Goal: Transaction & Acquisition: Book appointment/travel/reservation

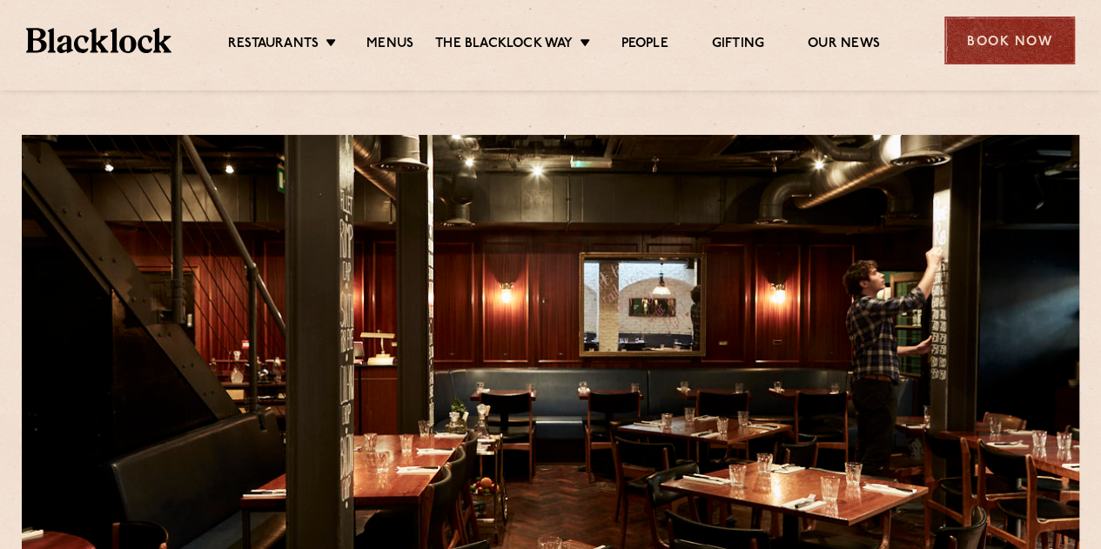
click at [983, 40] on div "Book Now" at bounding box center [1010, 41] width 131 height 48
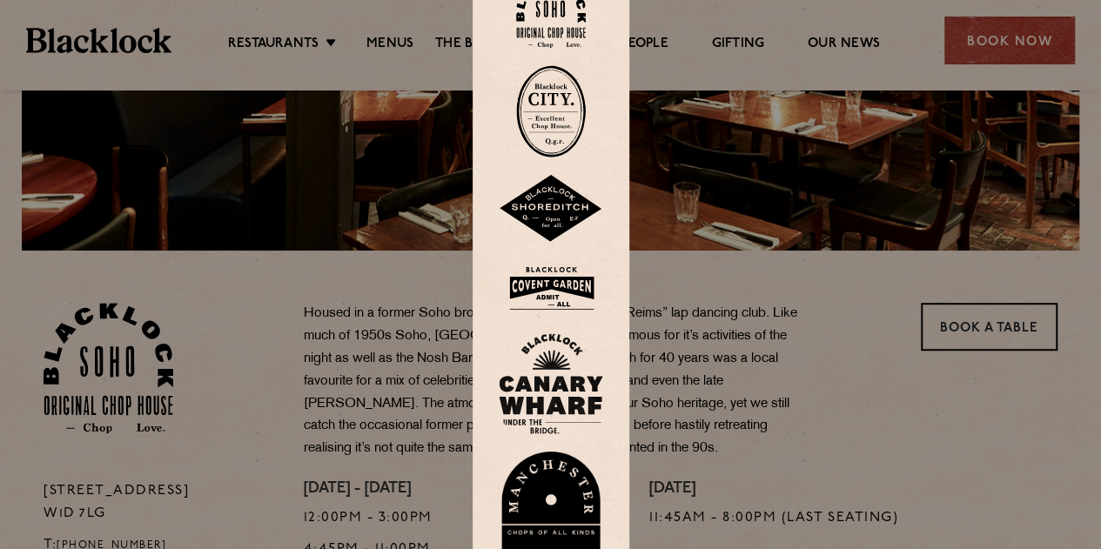
scroll to position [394, 0]
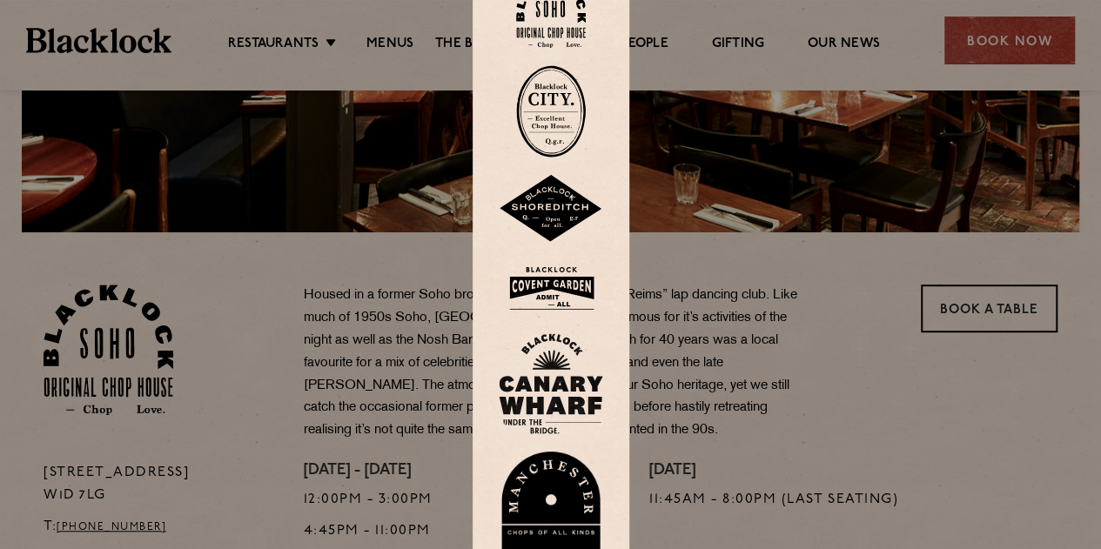
click at [561, 119] on img at bounding box center [551, 111] width 70 height 92
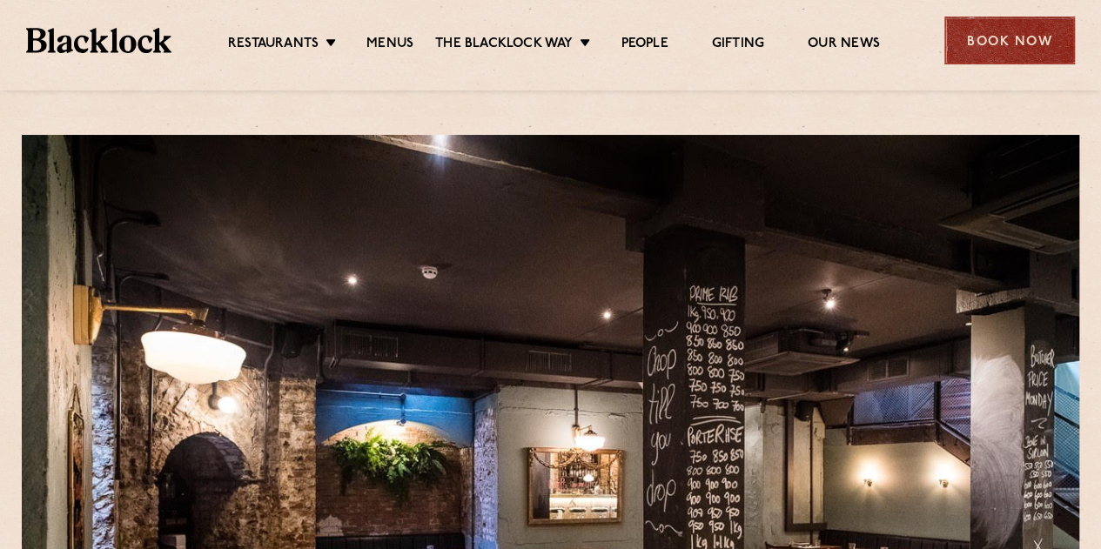
click at [996, 36] on div "Book Now" at bounding box center [1010, 41] width 131 height 48
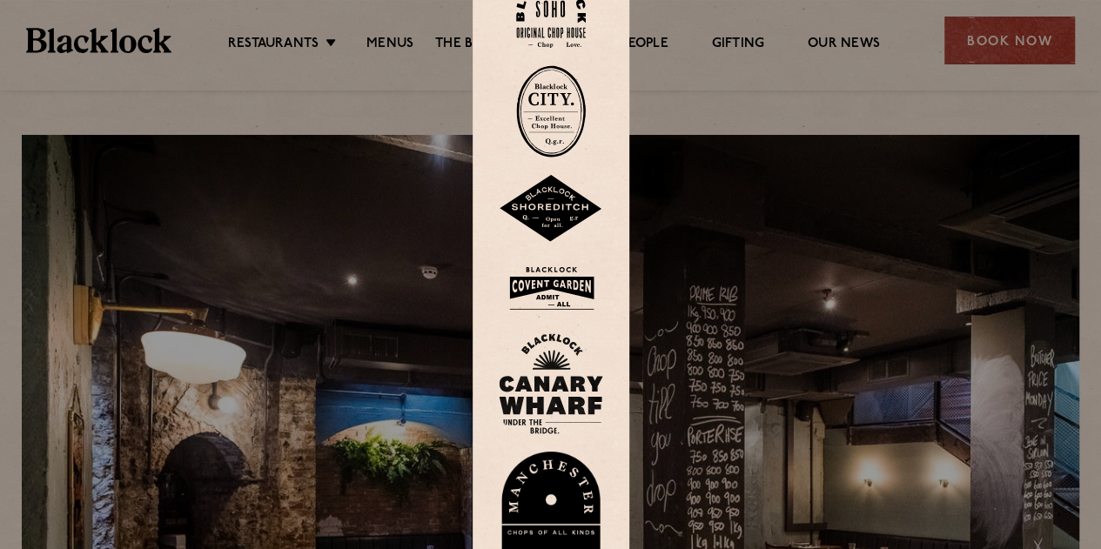
click at [552, 224] on img at bounding box center [551, 209] width 104 height 68
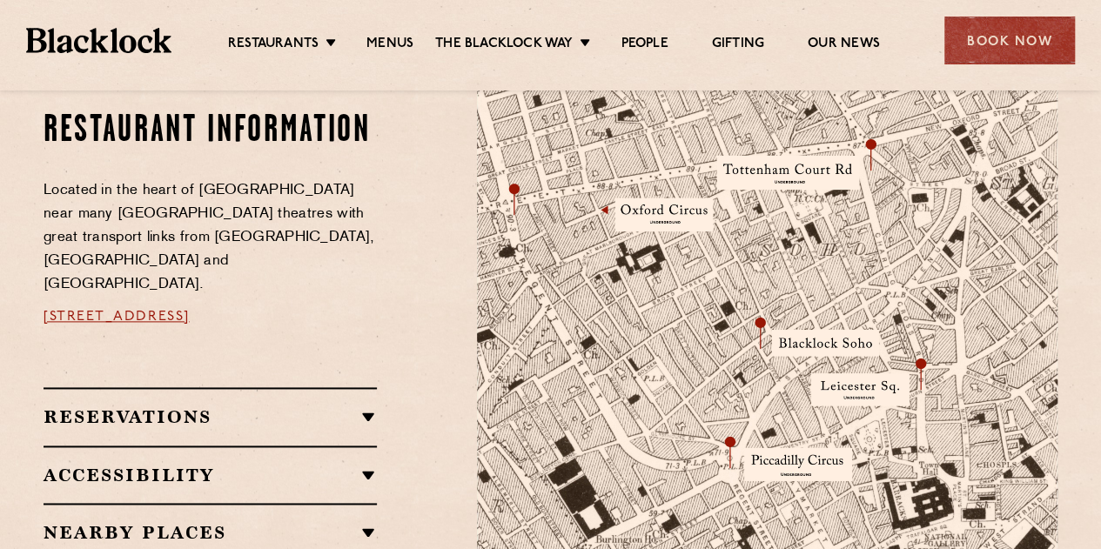
scroll to position [939, 0]
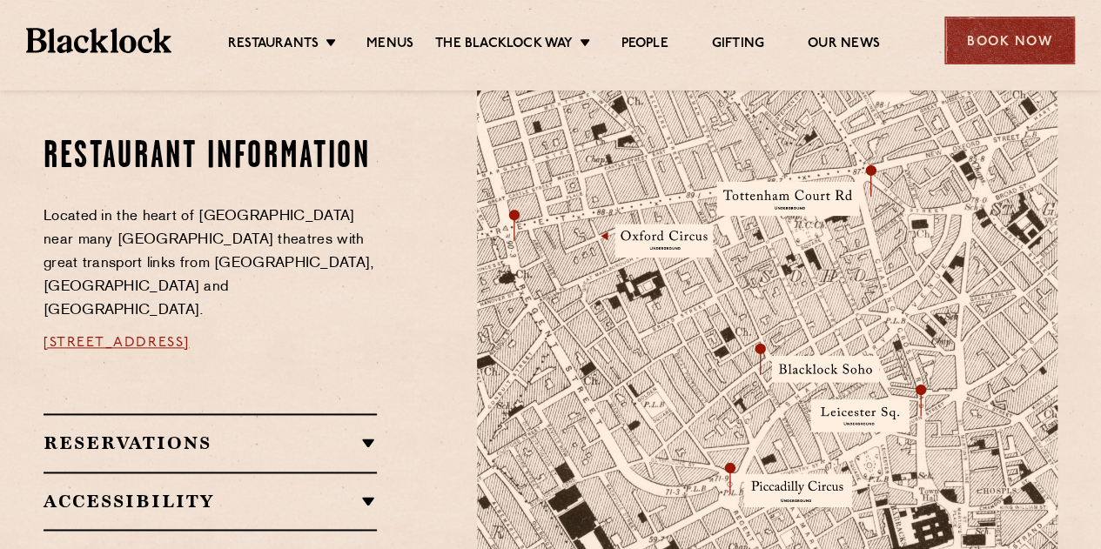
click at [992, 39] on div "Book Now" at bounding box center [1010, 41] width 131 height 48
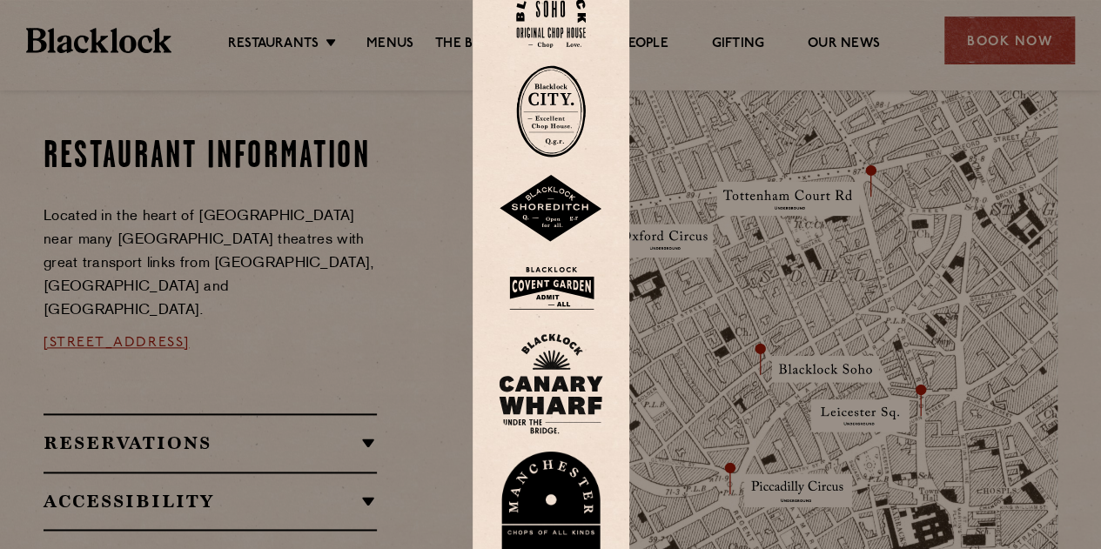
click at [567, 293] on img at bounding box center [551, 288] width 104 height 57
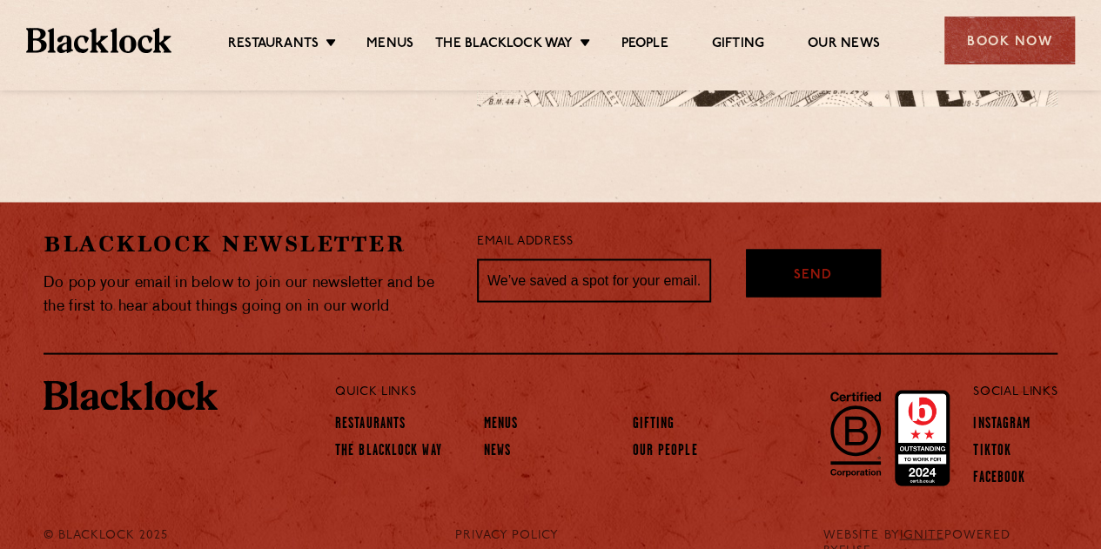
scroll to position [1530, 0]
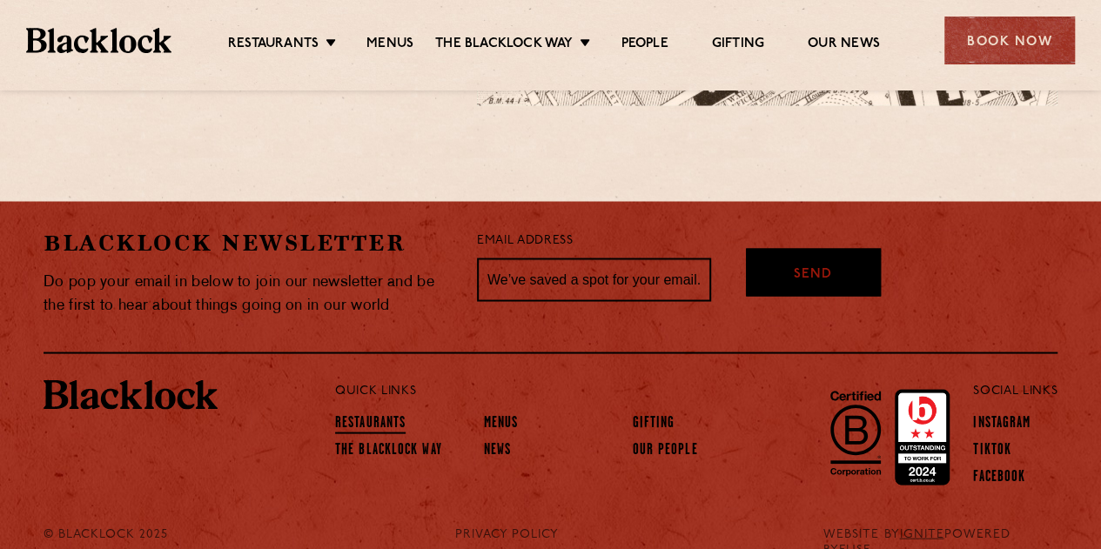
click at [380, 421] on link "Restaurants" at bounding box center [370, 423] width 71 height 19
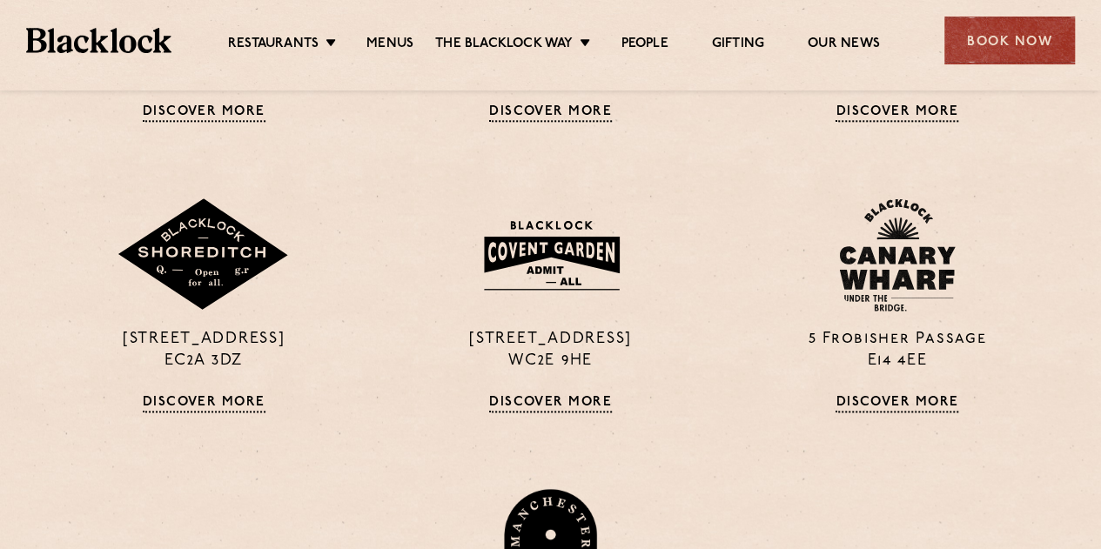
scroll to position [955, 0]
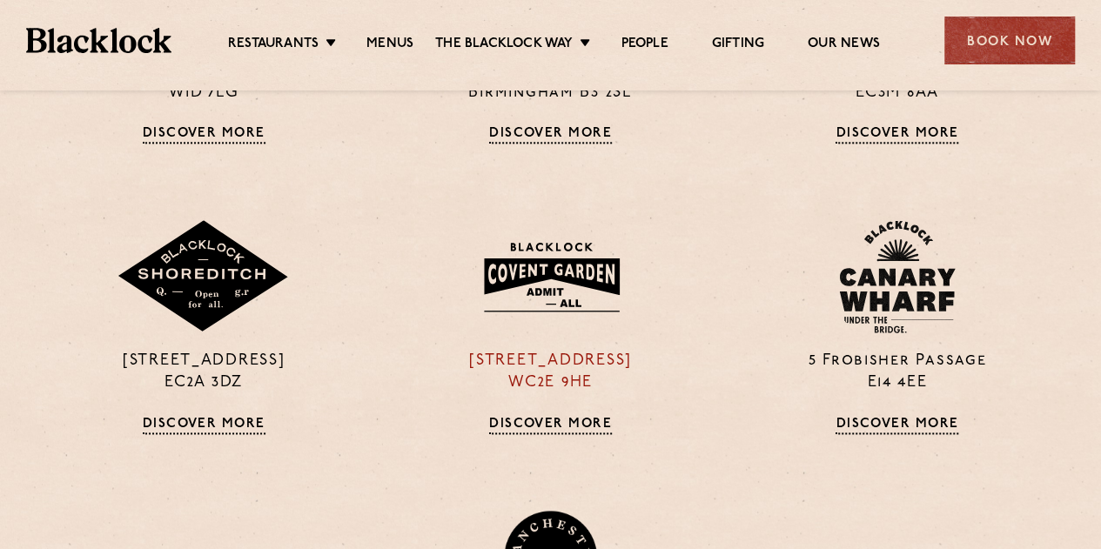
click at [542, 408] on div "[STREET_ADDRESS] Discover More" at bounding box center [550, 326] width 346 height 213
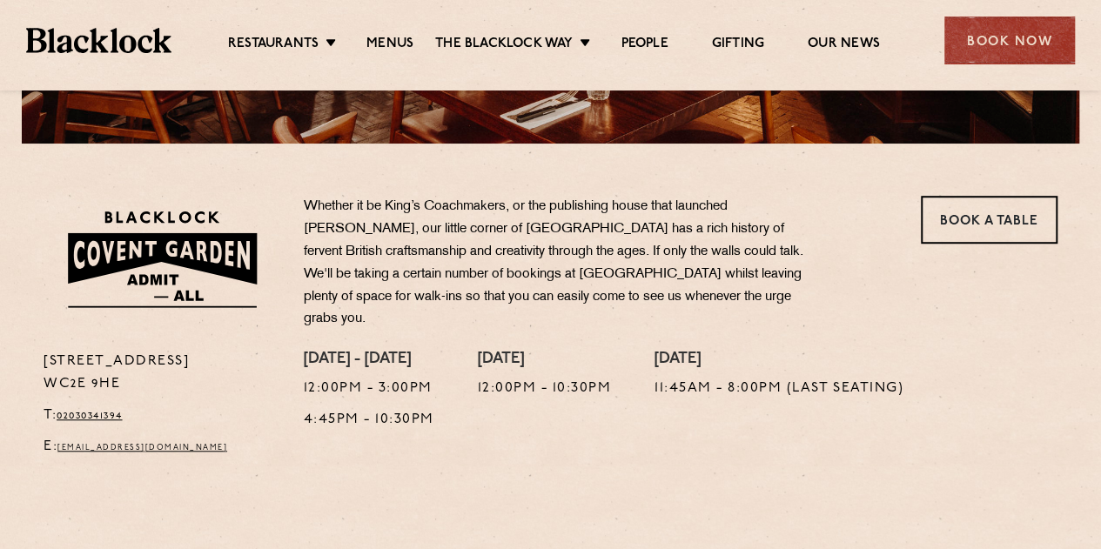
scroll to position [478, 0]
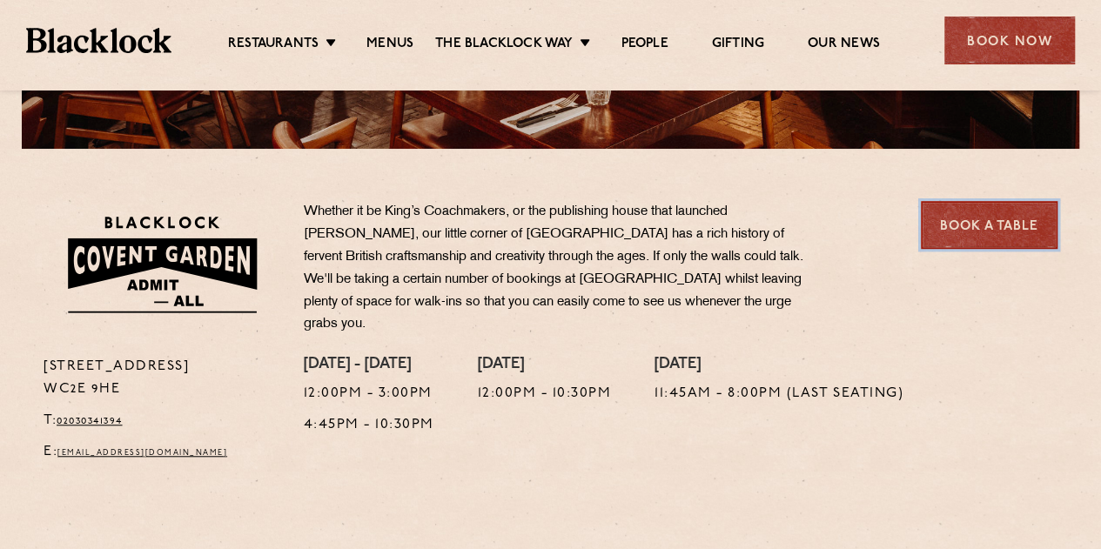
click at [978, 222] on link "Book a Table" at bounding box center [989, 225] width 137 height 48
